Goal: Task Accomplishment & Management: Manage account settings

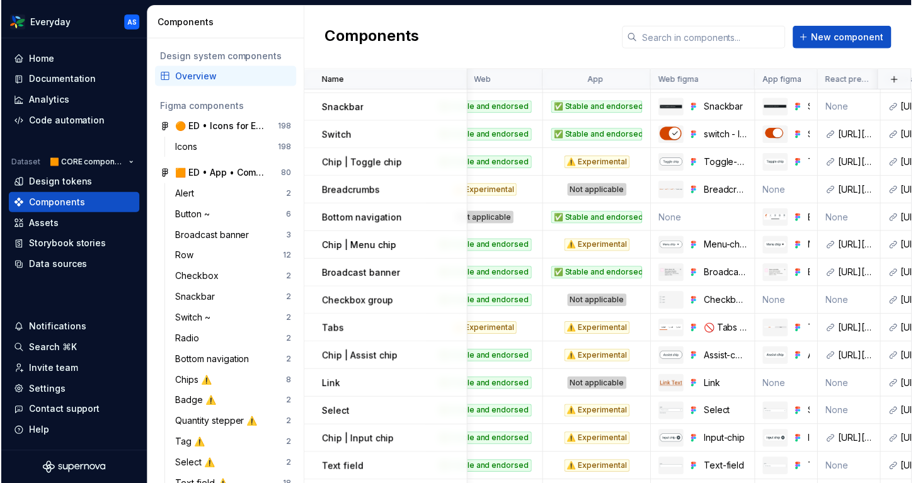
scroll to position [0, 42]
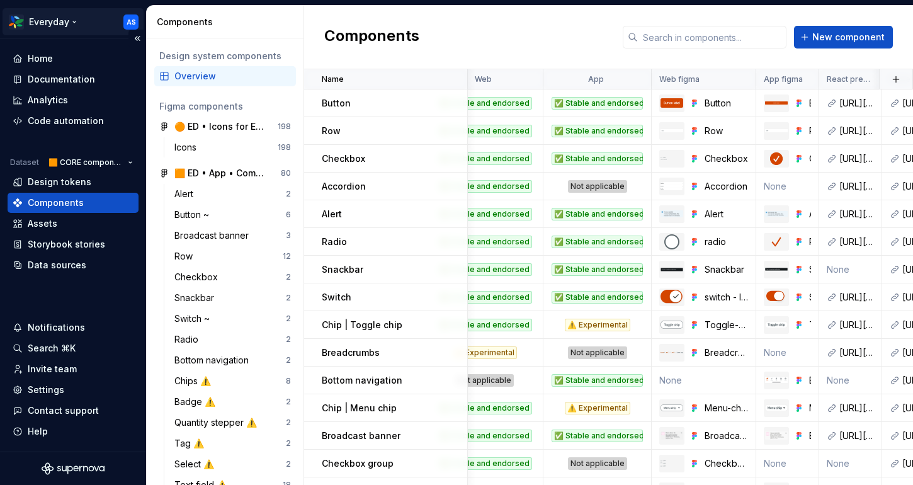
click at [72, 19] on html "Everyday AS Home Documentation Analytics Code automation Dataset 🟧 CORE compone…" at bounding box center [456, 242] width 913 height 485
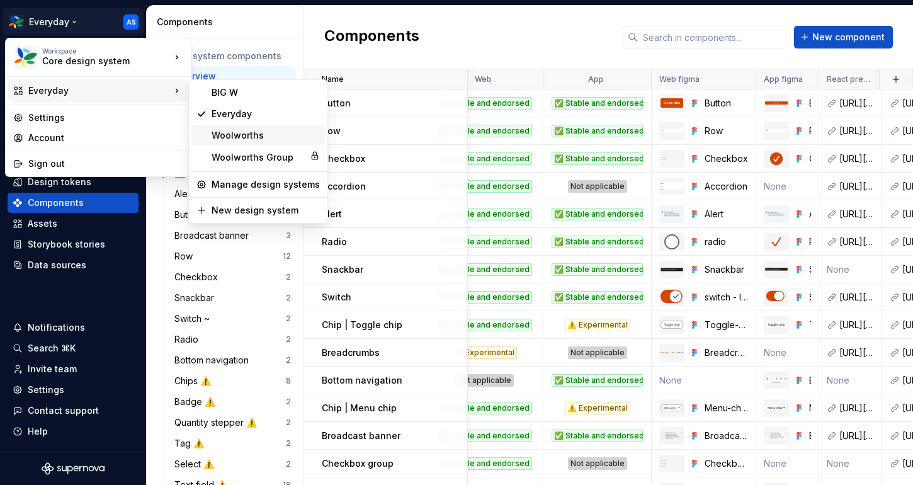
click at [228, 143] on div "Woolworths" at bounding box center [259, 135] width 134 height 20
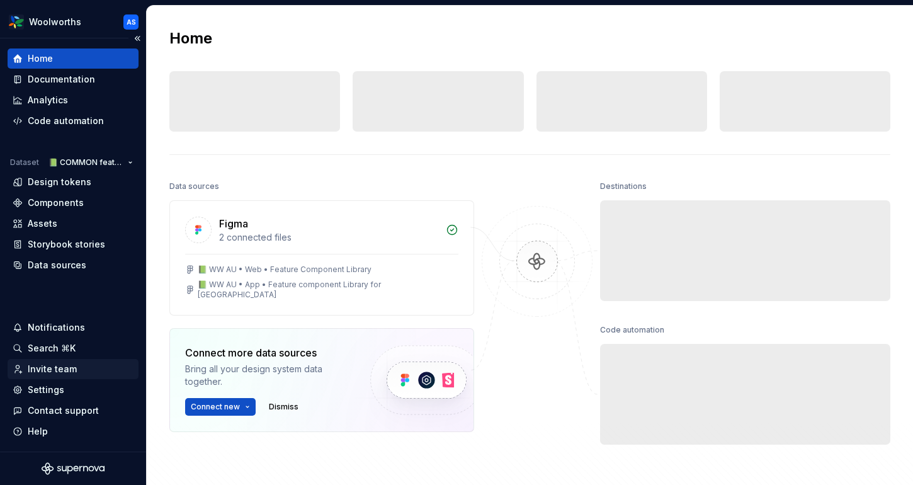
click at [57, 367] on div "Invite team" at bounding box center [52, 369] width 49 height 13
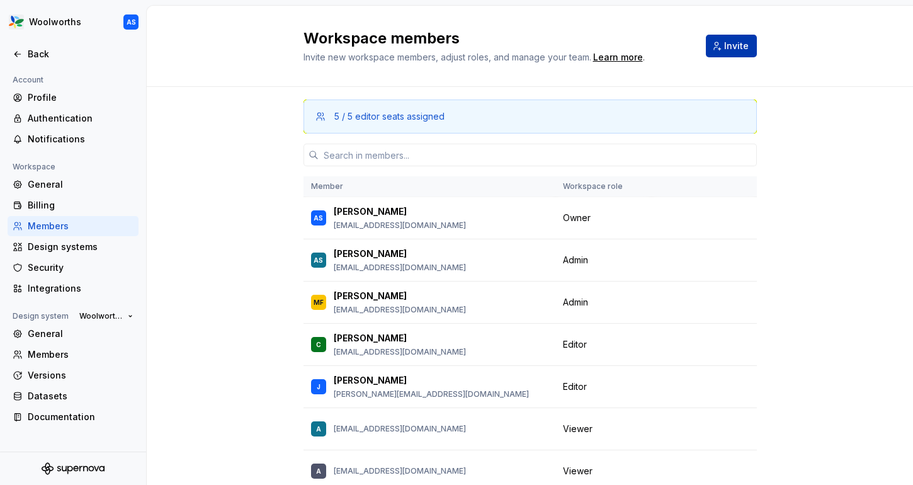
click at [726, 51] on span "Invite" at bounding box center [736, 46] width 25 height 13
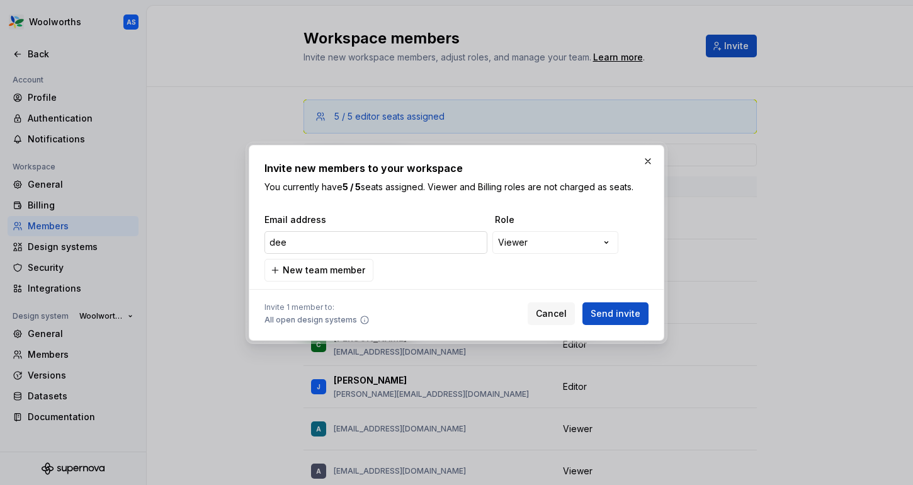
type input "deep"
click at [649, 159] on button "button" at bounding box center [648, 161] width 18 height 18
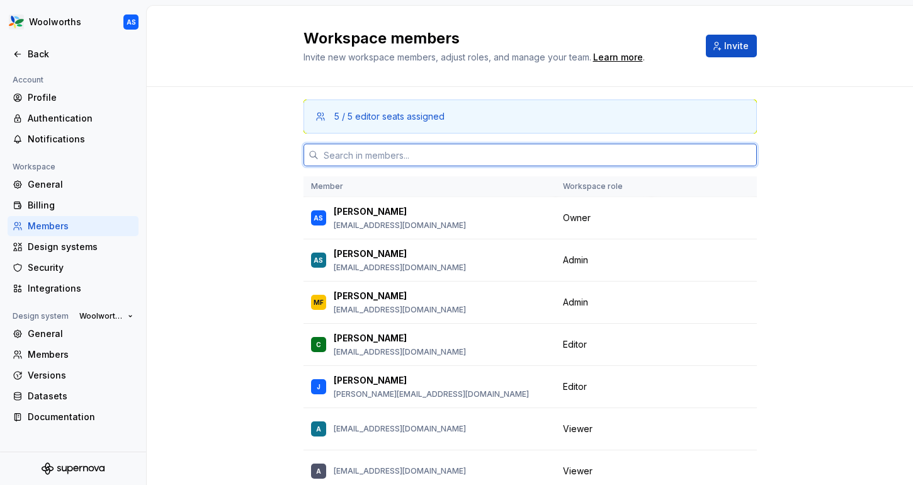
click at [575, 153] on input "text" at bounding box center [538, 155] width 438 height 23
type input "de"
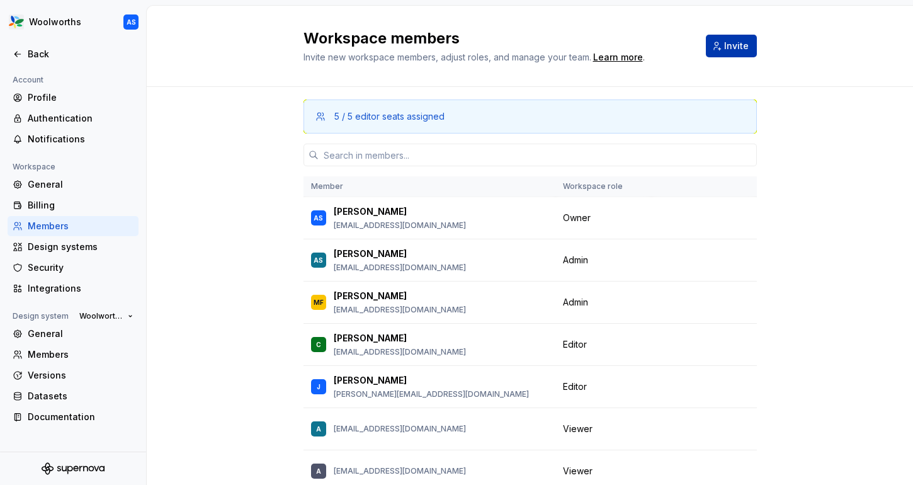
click at [736, 43] on span "Invite" at bounding box center [736, 46] width 25 height 13
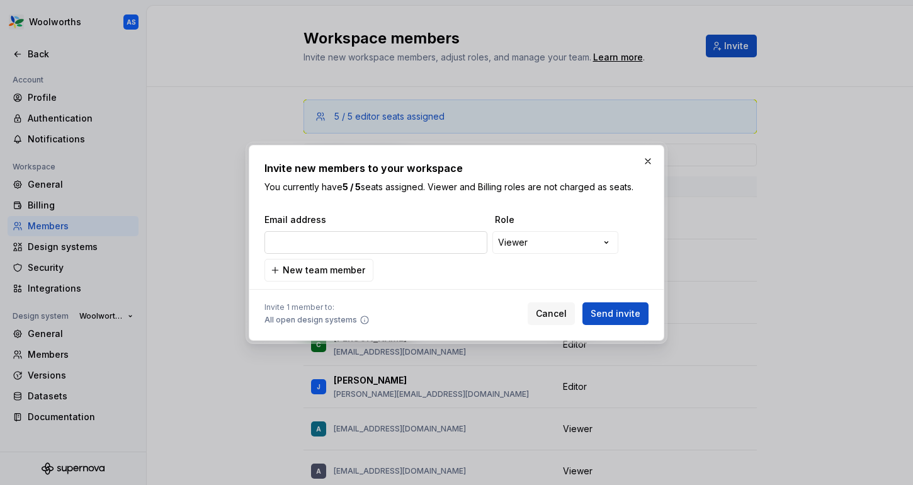
type input "[EMAIL_ADDRESS][DOMAIN_NAME]"
click at [619, 294] on div at bounding box center [457, 290] width 384 height 16
click at [620, 309] on span "Send invite" at bounding box center [616, 313] width 50 height 13
click at [648, 161] on button "button" at bounding box center [648, 161] width 18 height 18
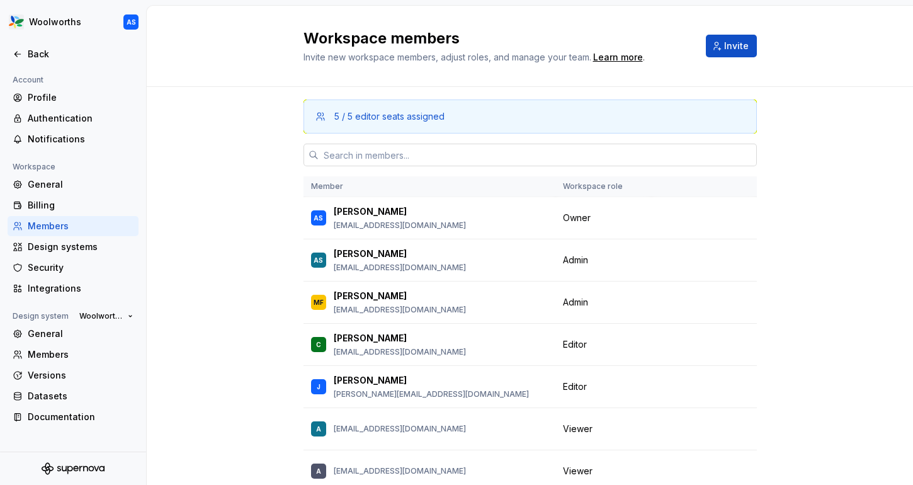
click at [476, 156] on input "text" at bounding box center [538, 155] width 438 height 23
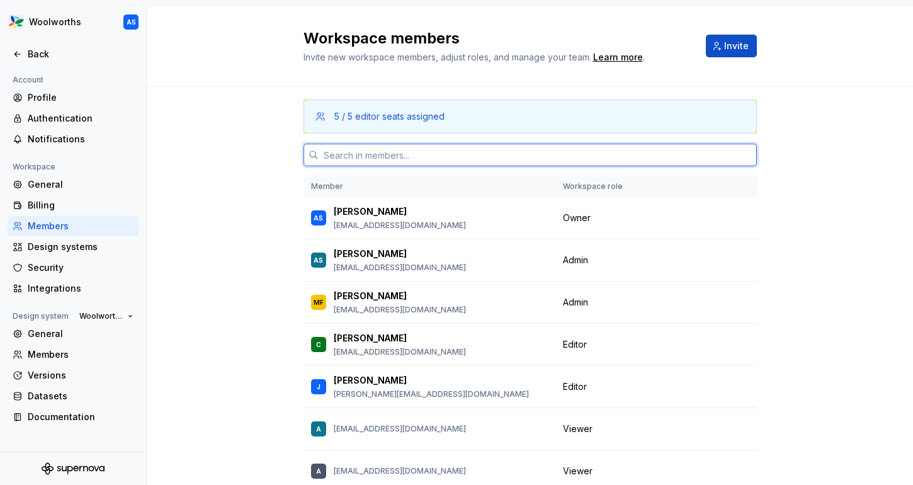
paste input "[EMAIL_ADDRESS][DOMAIN_NAME]"
type input "[EMAIL_ADDRESS][DOMAIN_NAME]"
